Goal: Task Accomplishment & Management: Manage account settings

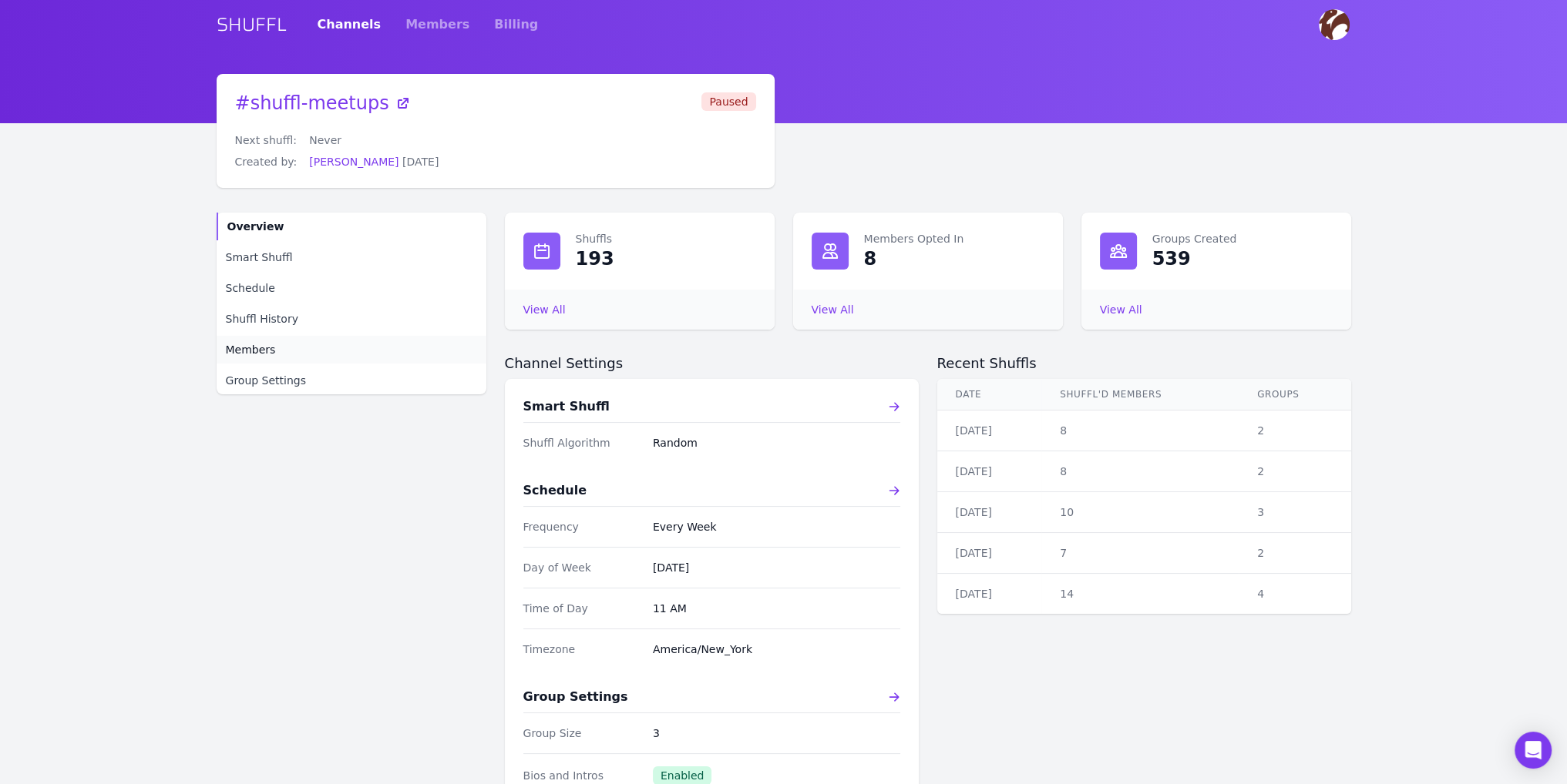
click at [250, 348] on span "Members" at bounding box center [250, 350] width 50 height 16
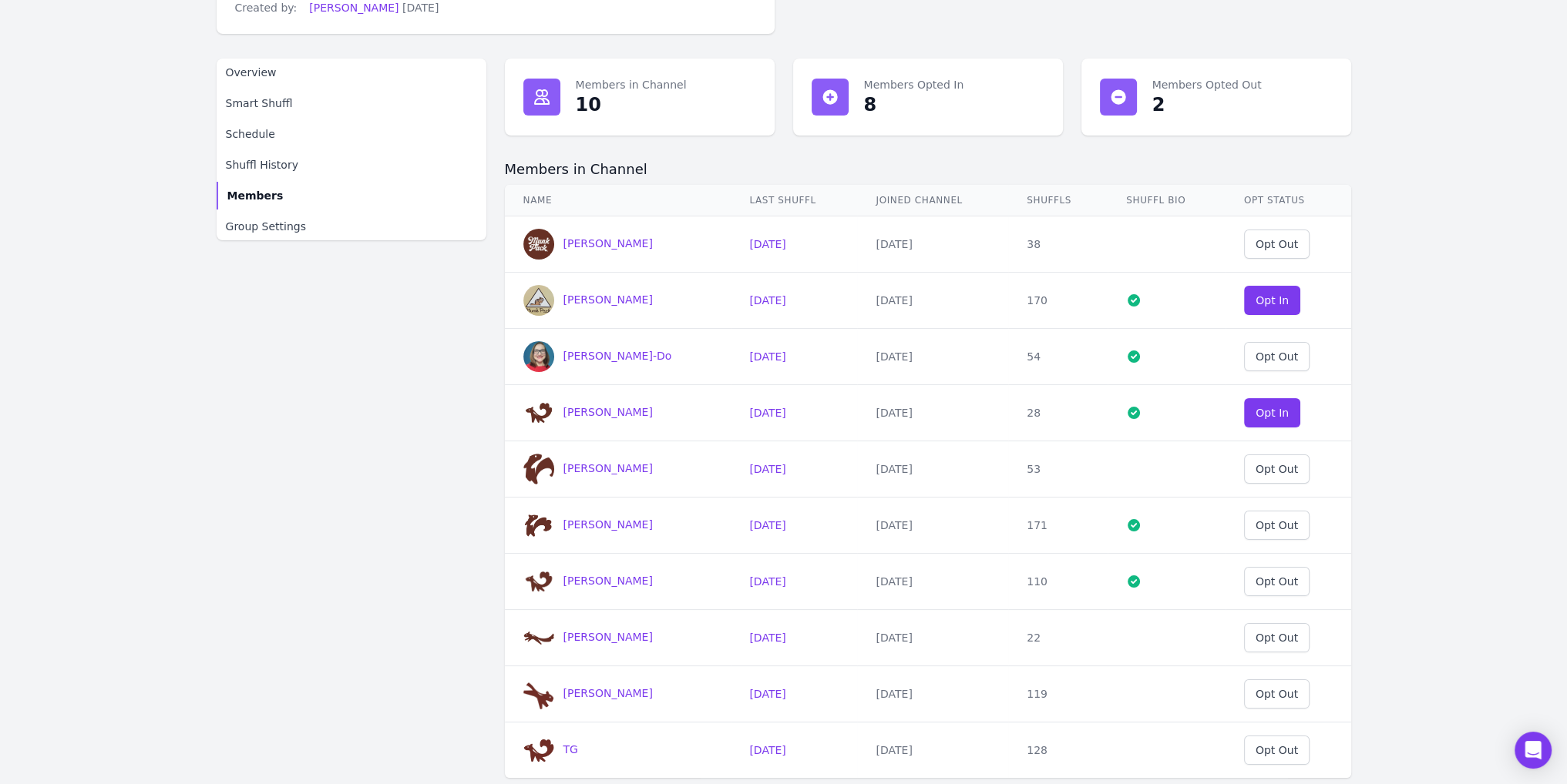
scroll to position [231, 0]
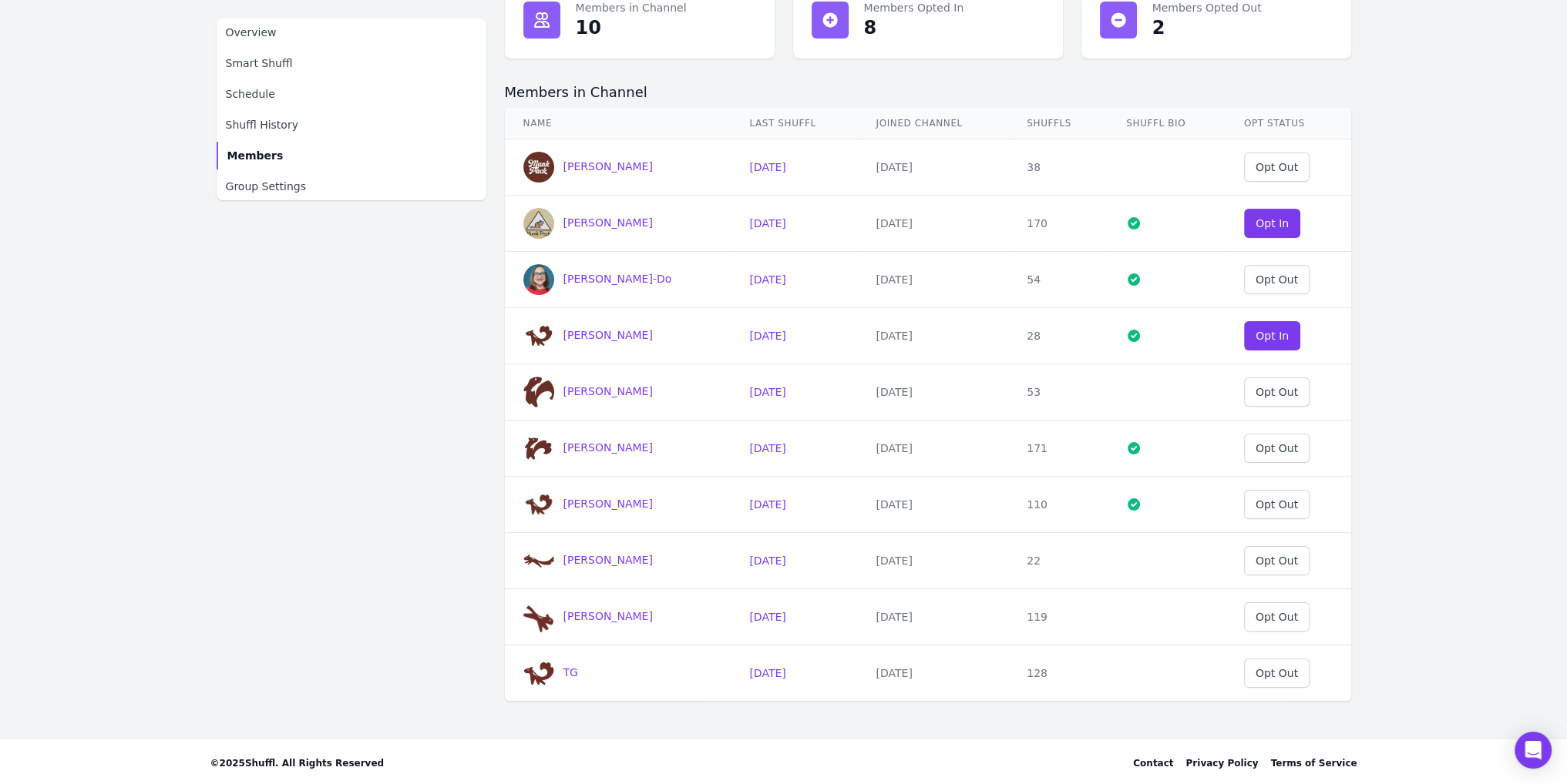
click at [306, 520] on div "Overview Smart Shuffl Schedule Shuffl History Members Group Settings" at bounding box center [351, 341] width 270 height 719
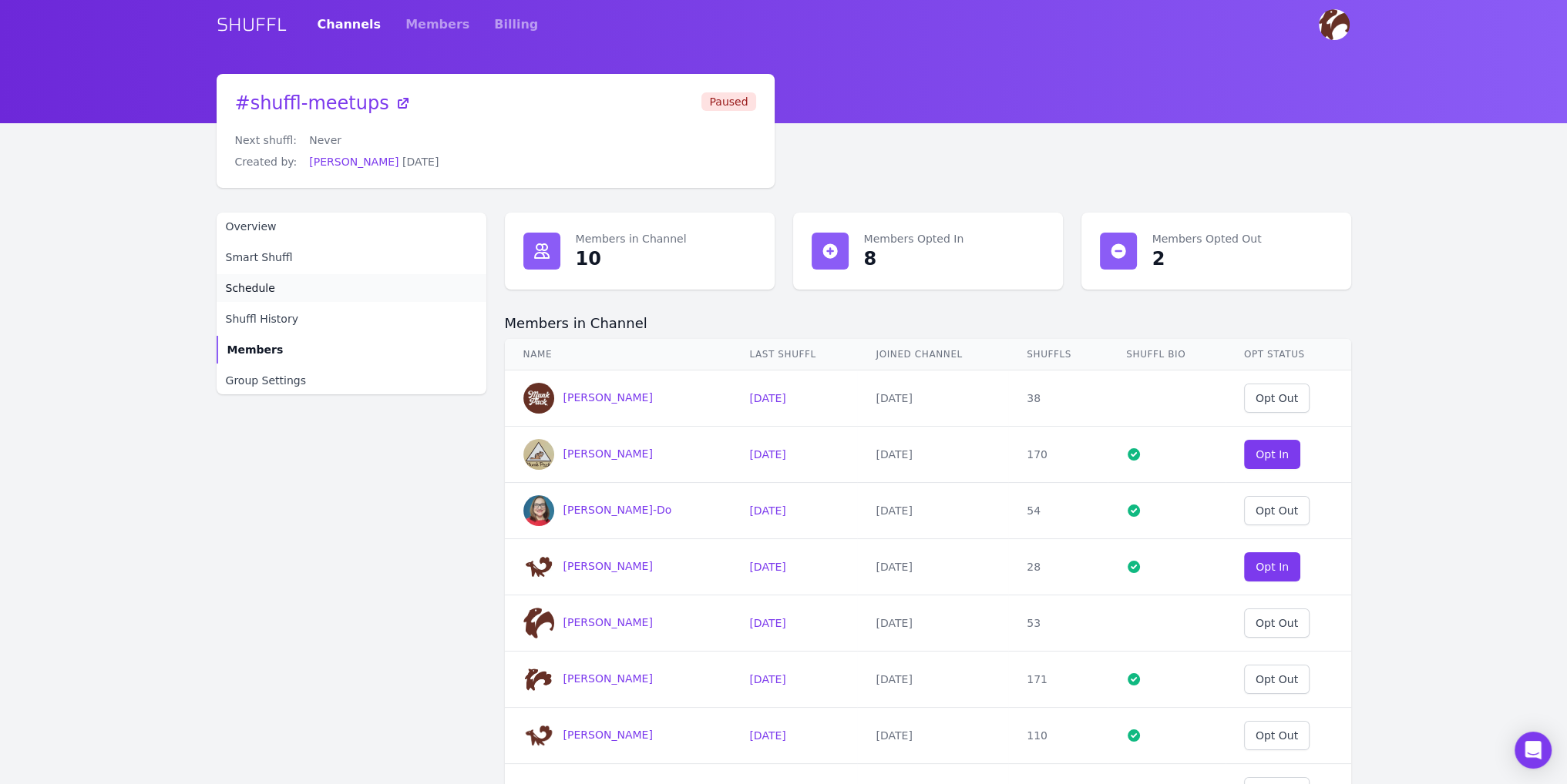
click at [267, 290] on span "Schedule" at bounding box center [250, 288] width 49 height 16
select select "11"
select select "30"
select select "America/New_York"
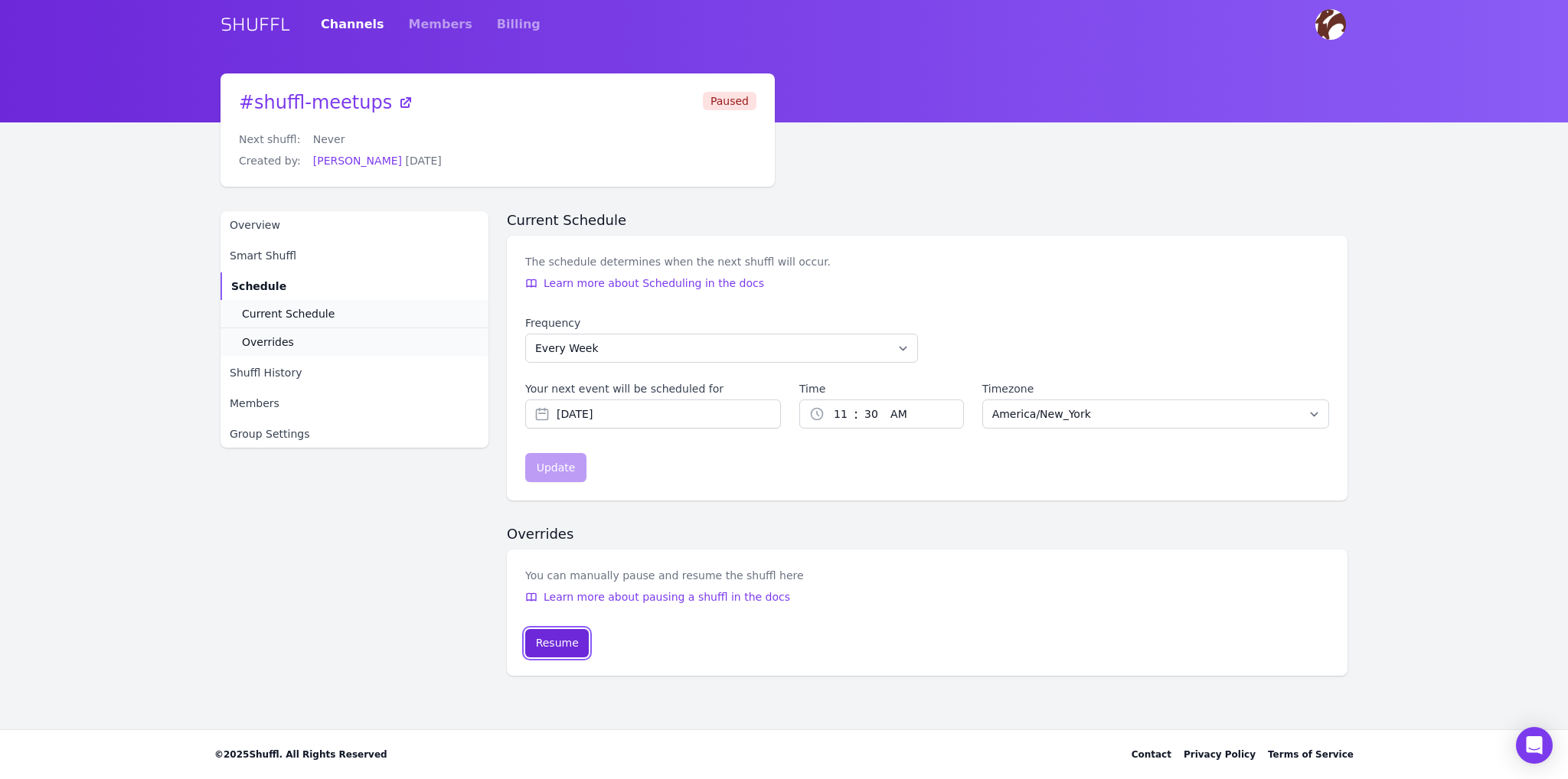
click at [560, 645] on div "Resume" at bounding box center [557, 643] width 43 height 16
